Goal: Learn about a topic: Learn about a topic

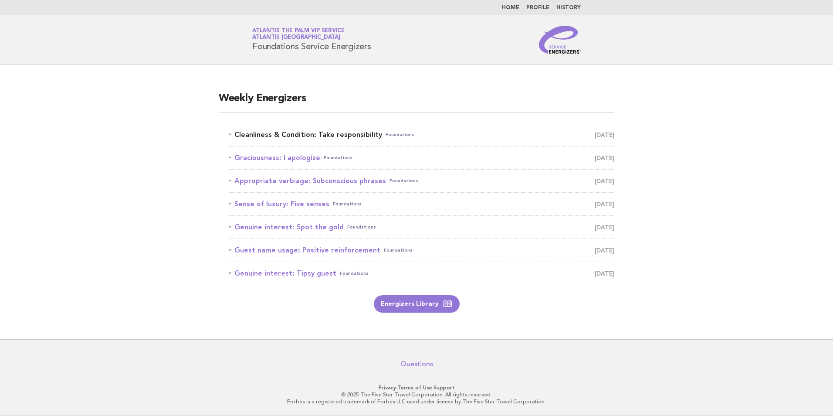
click at [352, 135] on link "Cleanliness & Condition: Take responsibility Foundations [DATE]" at bounding box center [421, 135] width 385 height 12
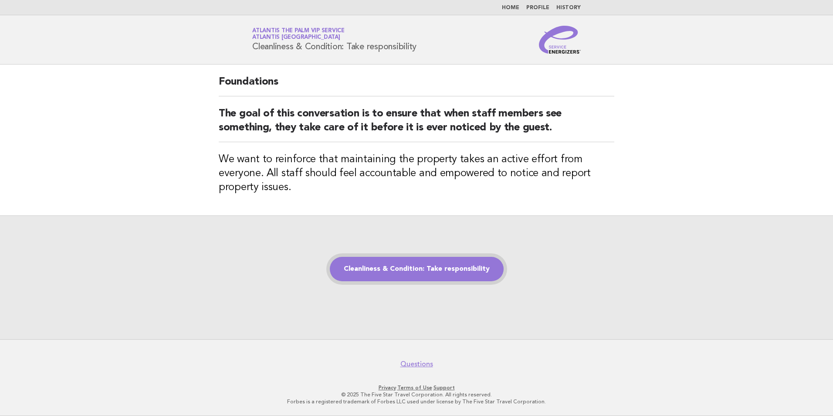
click at [436, 278] on link "Cleanliness & Condition: Take responsibility" at bounding box center [417, 269] width 174 height 24
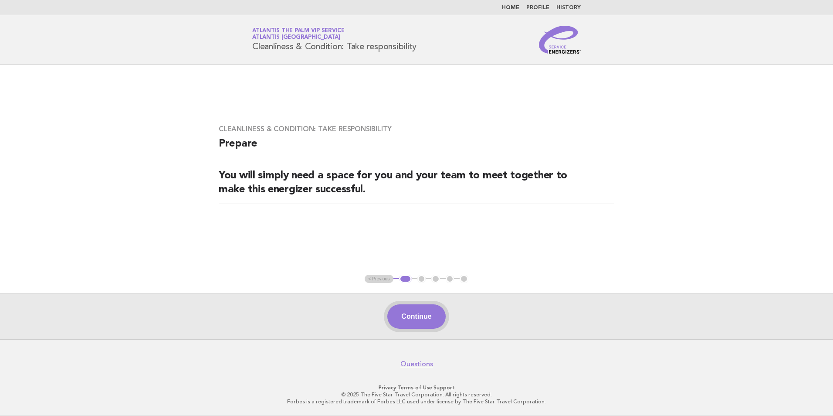
click at [416, 316] on button "Continue" at bounding box center [416, 316] width 58 height 24
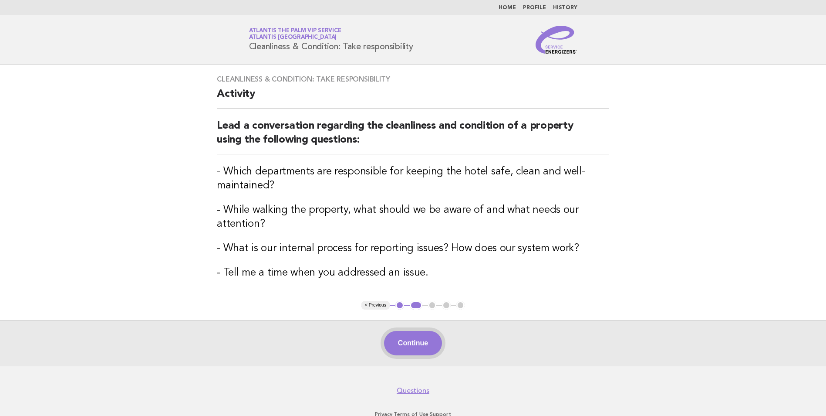
click at [430, 336] on button "Continue" at bounding box center [413, 343] width 58 height 24
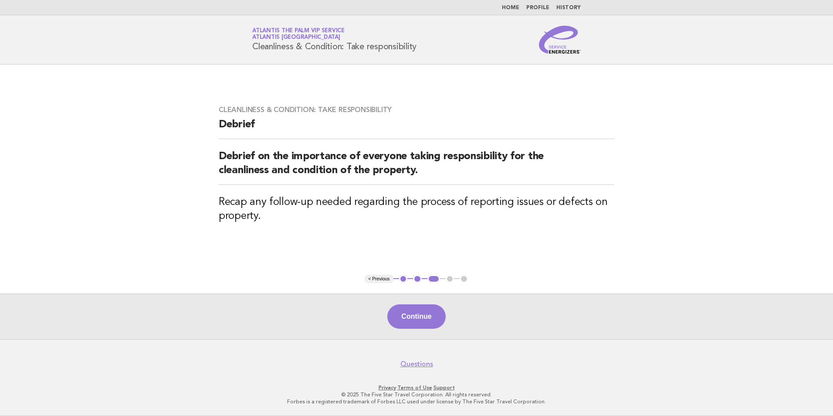
click at [428, 343] on footer "Questions Privacy · Terms of Use · Support © 2025 The Five Star Travel Corporat…" at bounding box center [416, 377] width 833 height 77
click at [431, 328] on button "Continue" at bounding box center [416, 316] width 58 height 24
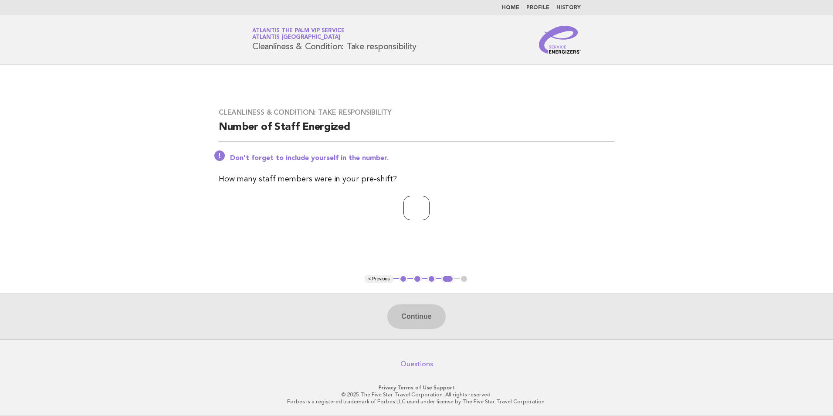
click at [418, 215] on input "number" at bounding box center [416, 208] width 26 height 24
type input "**"
click at [438, 307] on button "Continue" at bounding box center [416, 316] width 58 height 24
